Goal: Task Accomplishment & Management: Use online tool/utility

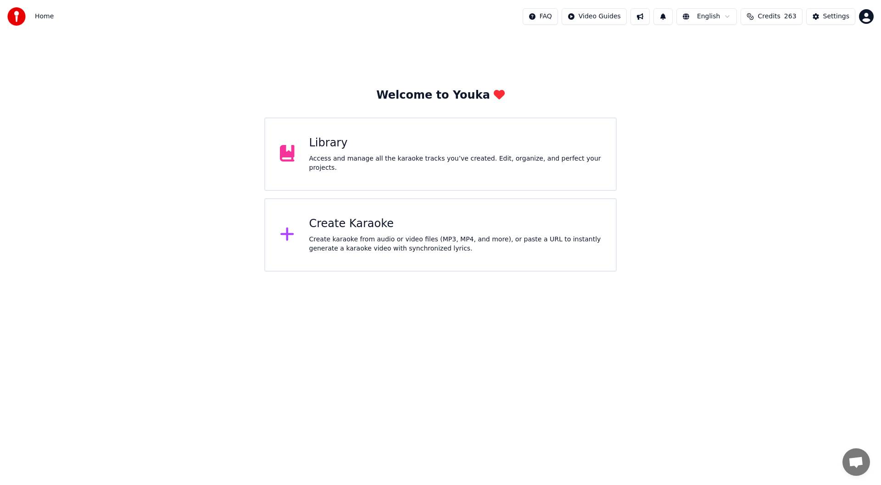
click at [424, 226] on div "Create Karaoke" at bounding box center [455, 224] width 292 height 15
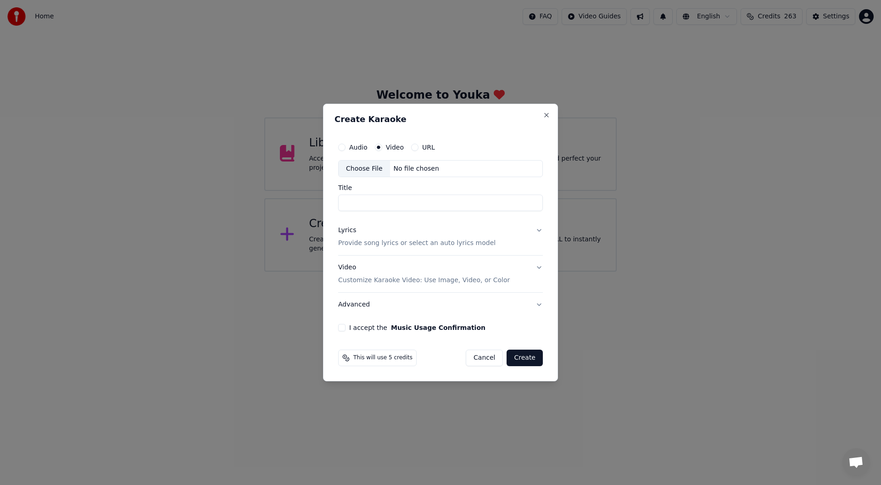
click at [358, 166] on div "Choose File" at bounding box center [364, 169] width 51 height 17
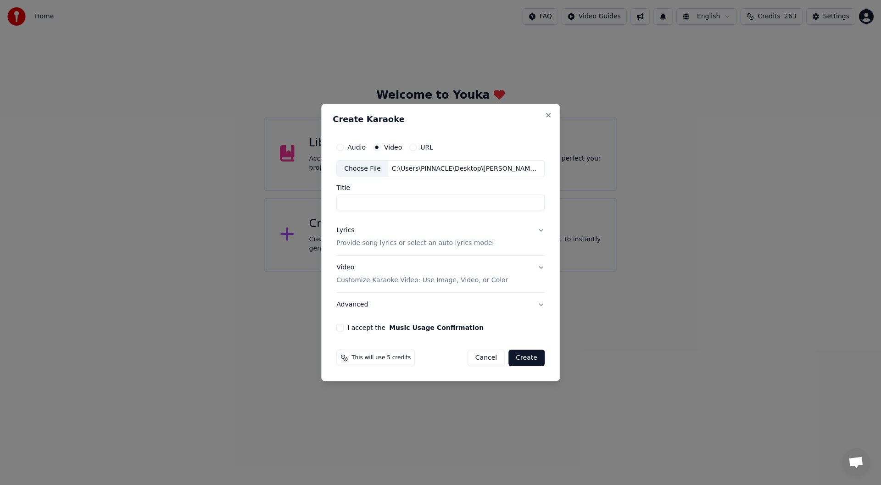
type input "**********"
click at [347, 230] on div "Lyrics" at bounding box center [345, 230] width 18 height 9
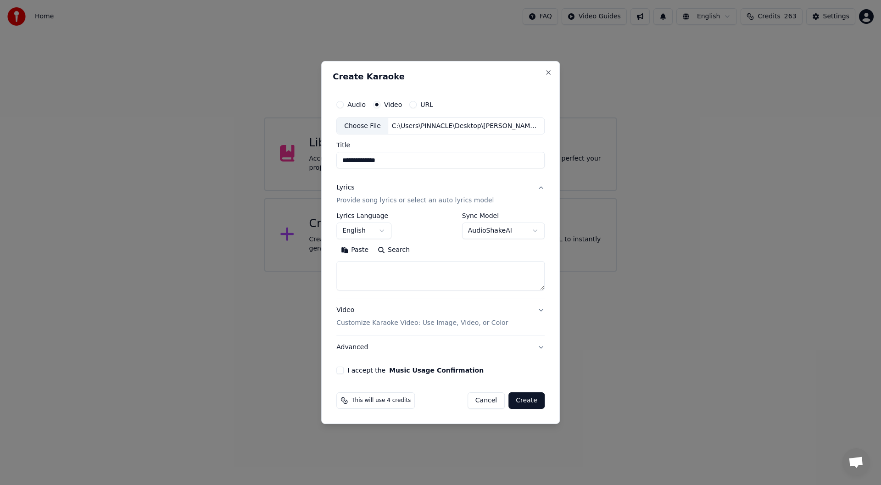
click at [351, 250] on button "Paste" at bounding box center [354, 250] width 37 height 15
click at [342, 370] on button "I accept the Music Usage Confirmation" at bounding box center [339, 370] width 7 height 7
click at [529, 399] on button "Create" at bounding box center [527, 400] width 36 height 17
type textarea "**********"
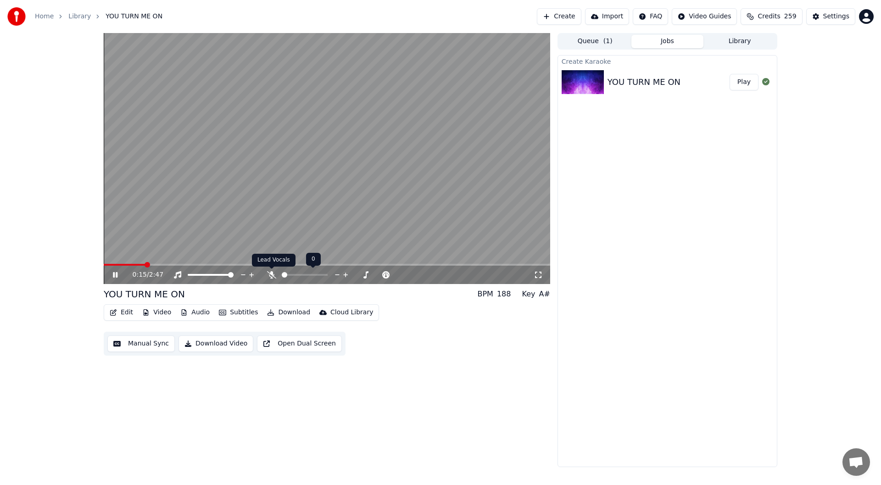
click at [272, 275] on icon at bounding box center [271, 274] width 9 height 7
click at [540, 272] on icon at bounding box center [538, 274] width 9 height 7
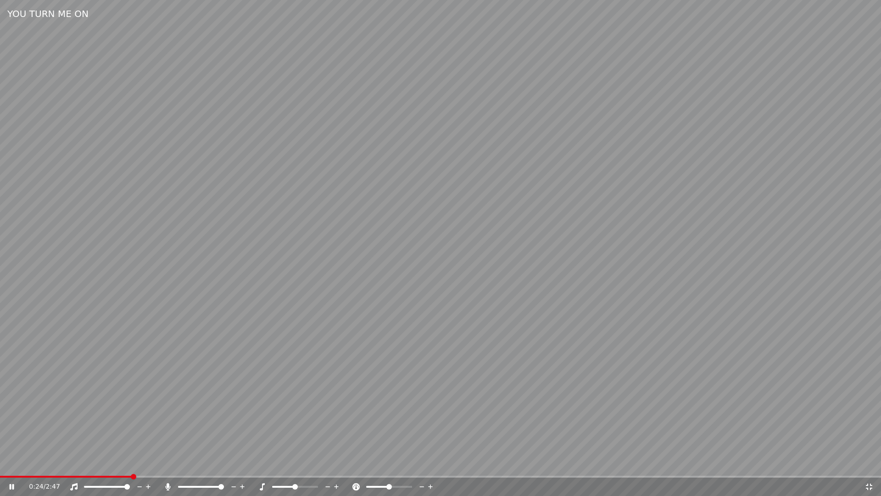
click at [4, 476] on span at bounding box center [66, 477] width 132 height 2
click at [0, 478] on span at bounding box center [3, 477] width 6 height 6
click at [0, 479] on span at bounding box center [3, 477] width 6 height 6
click at [869, 484] on icon at bounding box center [869, 486] width 9 height 7
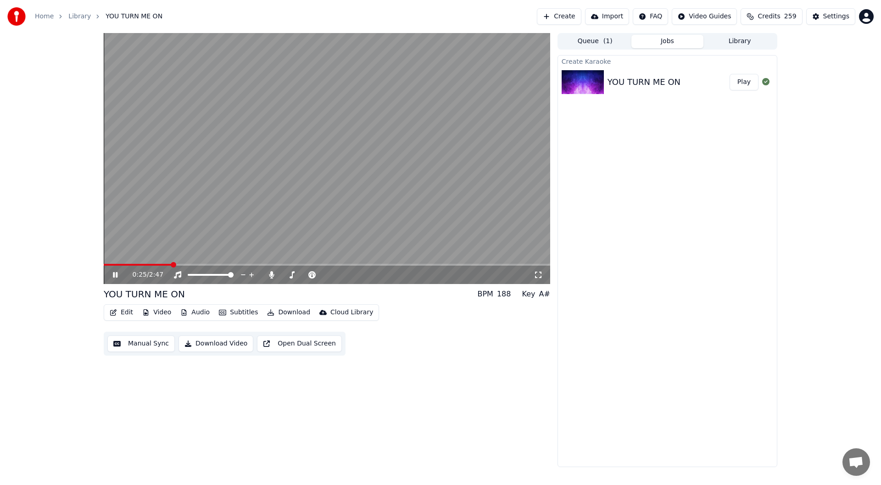
click at [110, 264] on span at bounding box center [138, 265] width 68 height 2
click at [104, 268] on span at bounding box center [107, 265] width 6 height 6
